Goal: Information Seeking & Learning: Learn about a topic

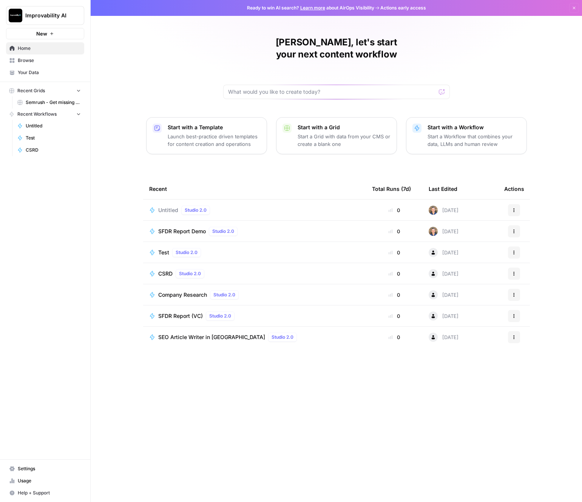
click at [69, 19] on span "Improvability AI" at bounding box center [48, 16] width 46 height 8
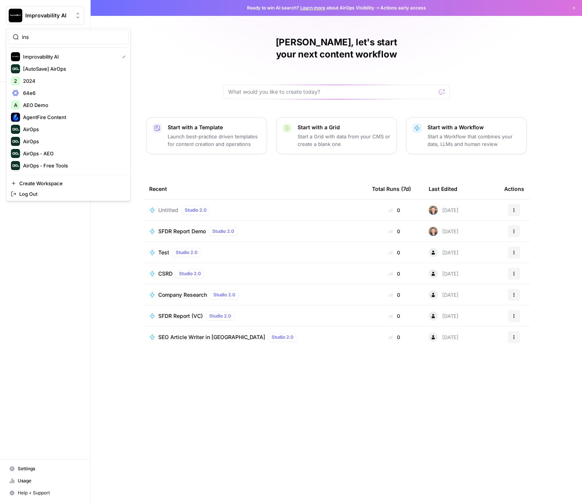
type input "insi"
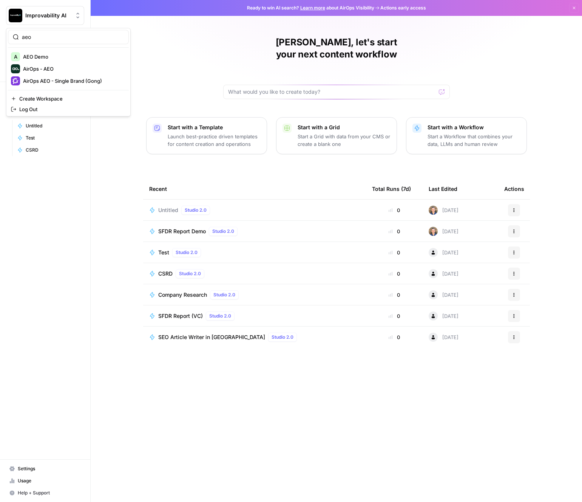
type input "aeo"
click at [45, 57] on span "AEO Demo" at bounding box center [73, 57] width 100 height 8
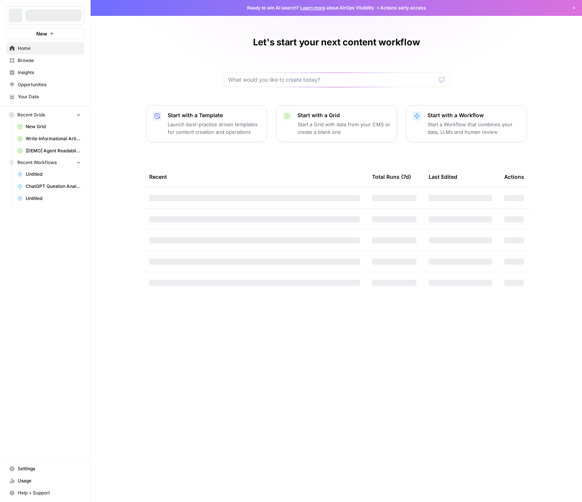
click at [42, 72] on span "Insights" at bounding box center [49, 72] width 63 height 7
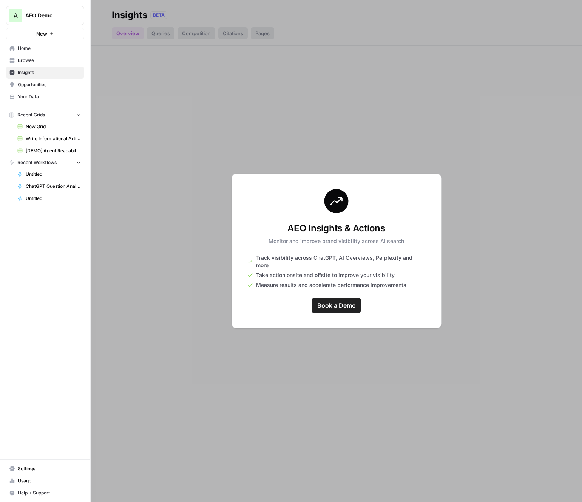
click at [59, 60] on span "Browse" at bounding box center [49, 60] width 63 height 7
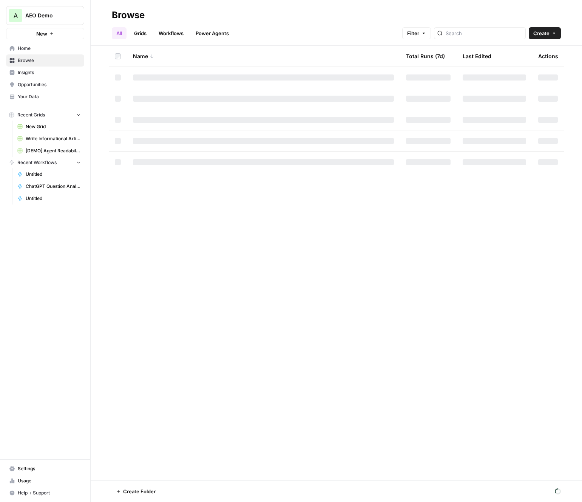
click at [54, 20] on button "A AEO Demo" at bounding box center [45, 15] width 78 height 19
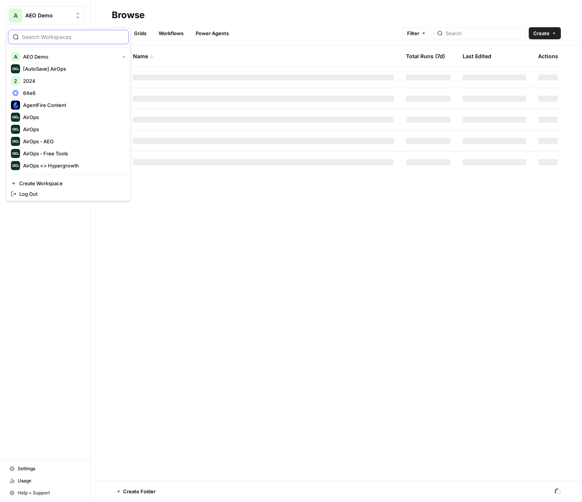
click at [63, 35] on input "search" at bounding box center [73, 37] width 102 height 8
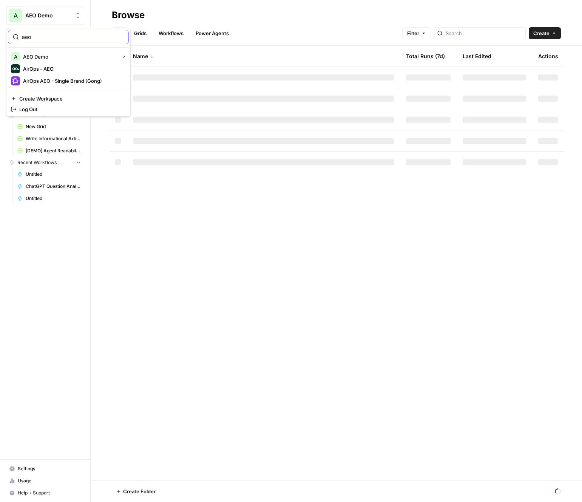
type input "aeo"
click at [60, 79] on span "AirOps AEO - Single Brand (Gong)" at bounding box center [73, 81] width 100 height 8
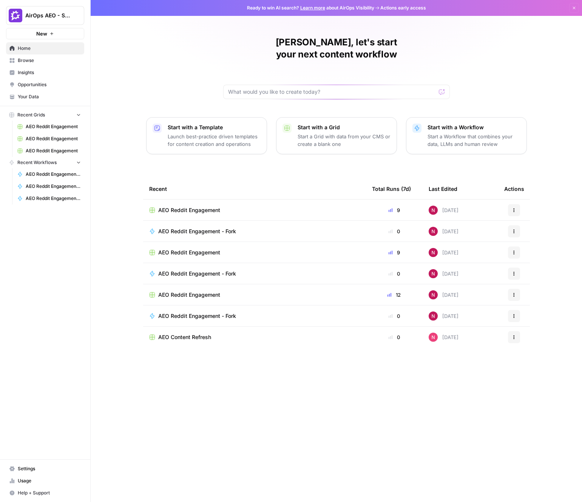
click at [45, 72] on span "Insights" at bounding box center [49, 72] width 63 height 7
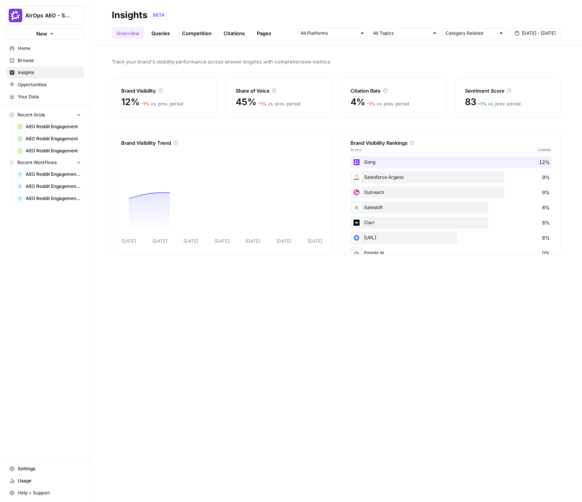
click at [264, 36] on link "Pages" at bounding box center [263, 33] width 23 height 12
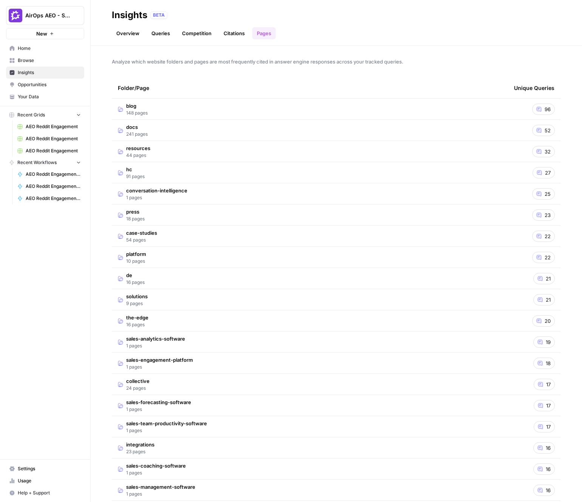
click at [290, 121] on td "docs 241 pages" at bounding box center [310, 130] width 396 height 21
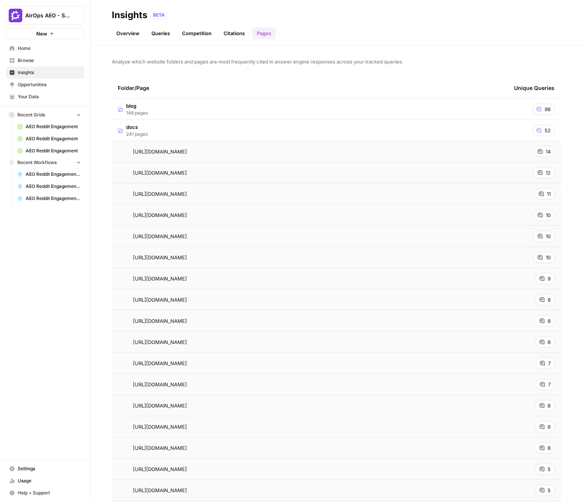
click at [273, 149] on div "https://help.gong.io/docs/getting-started-welcome-to-gong" at bounding box center [310, 152] width 384 height 8
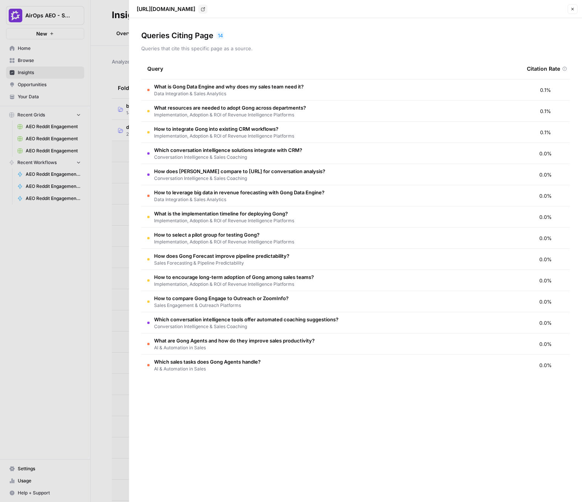
click at [572, 9] on icon "button" at bounding box center [573, 9] width 5 height 5
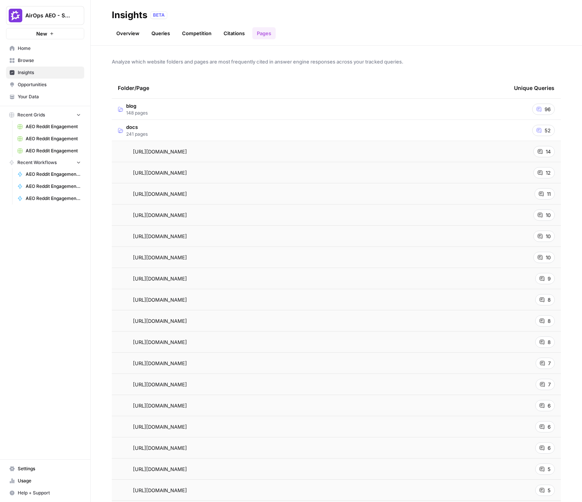
click at [221, 294] on td "https://help.gong.io/docs/why-use-gong-engage" at bounding box center [310, 299] width 396 height 21
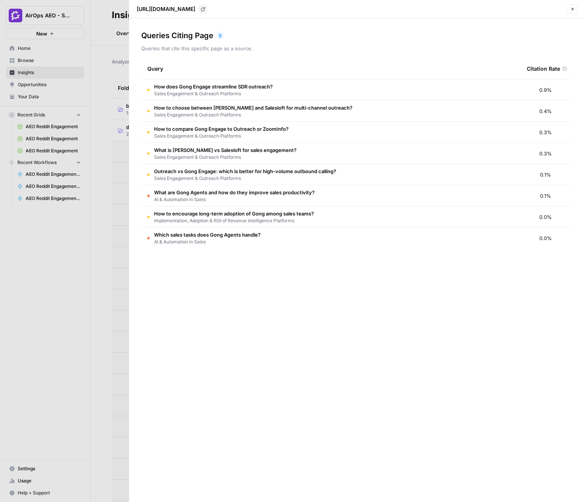
click at [574, 8] on icon "button" at bounding box center [573, 9] width 5 height 5
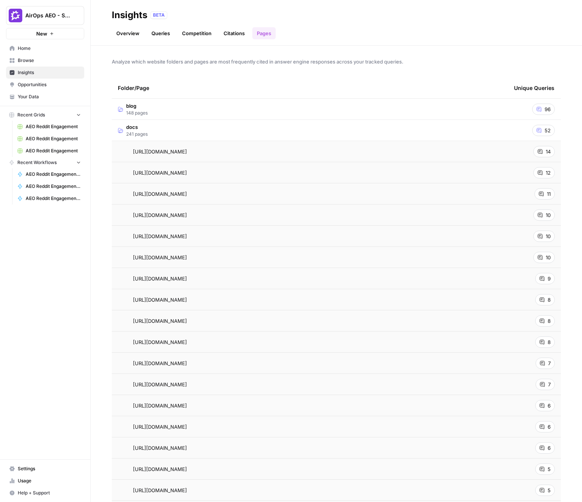
click at [187, 153] on span "https://help.gong.io/docs/getting-started-welcome-to-gong" at bounding box center [160, 152] width 54 height 8
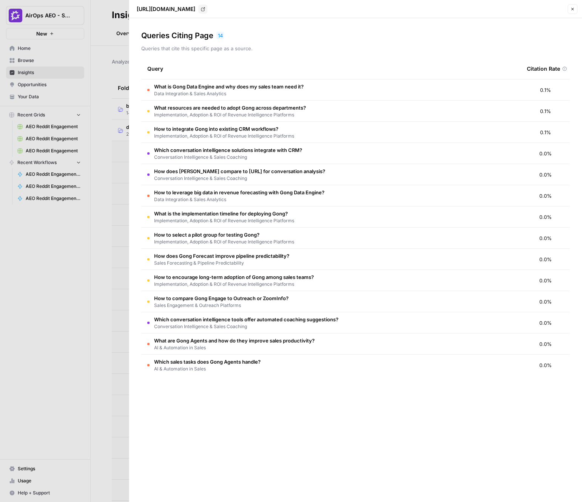
click at [576, 10] on button "Close" at bounding box center [573, 9] width 10 height 10
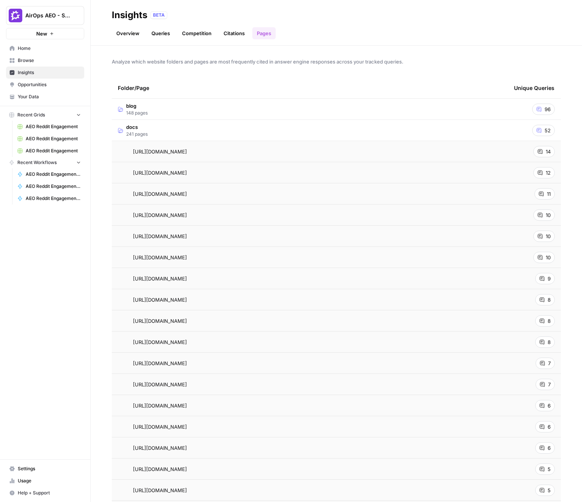
click at [302, 127] on td "docs 241 pages" at bounding box center [310, 130] width 396 height 21
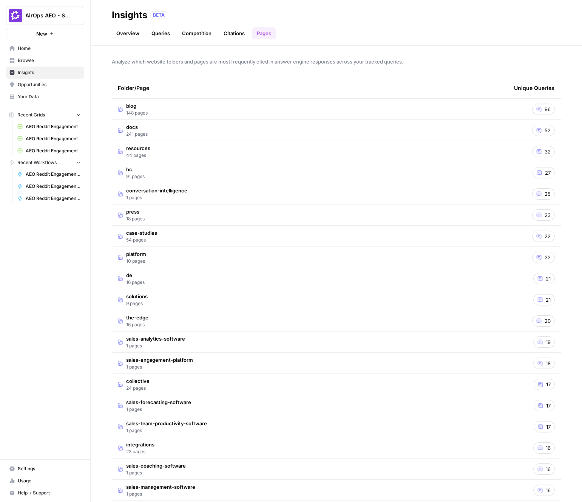
click at [261, 68] on div "Analyze which website folders and pages are most frequently cited in answer eng…" at bounding box center [337, 274] width 492 height 456
click at [140, 35] on link "Overview" at bounding box center [128, 33] width 32 height 12
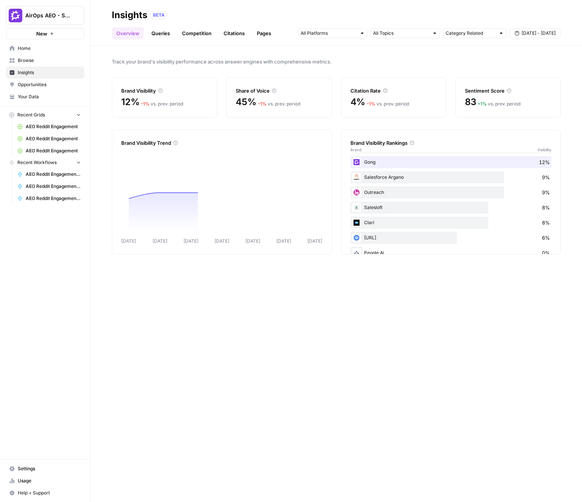
click at [163, 34] on link "Queries" at bounding box center [161, 33] width 28 height 12
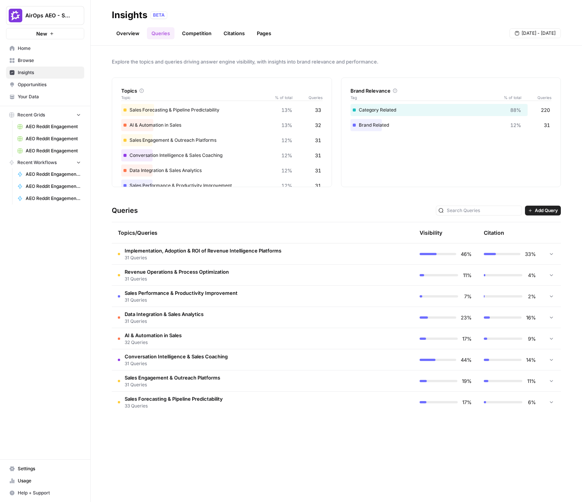
click at [189, 35] on link "Competition" at bounding box center [197, 33] width 39 height 12
